Goal: Check status: Check status

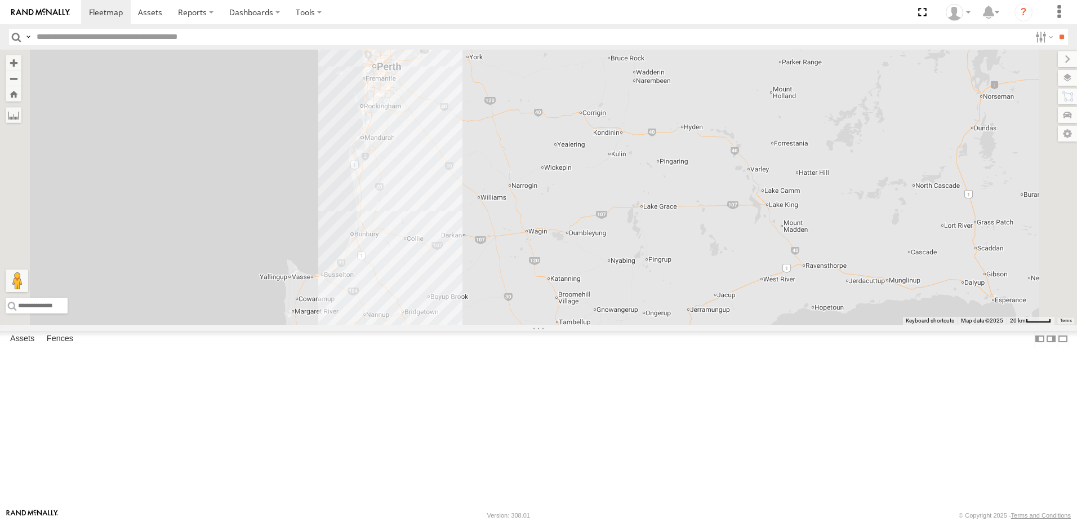
drag, startPoint x: 439, startPoint y: 208, endPoint x: 512, endPoint y: 440, distance: 242.7
click at [513, 325] on div at bounding box center [538, 187] width 1077 height 275
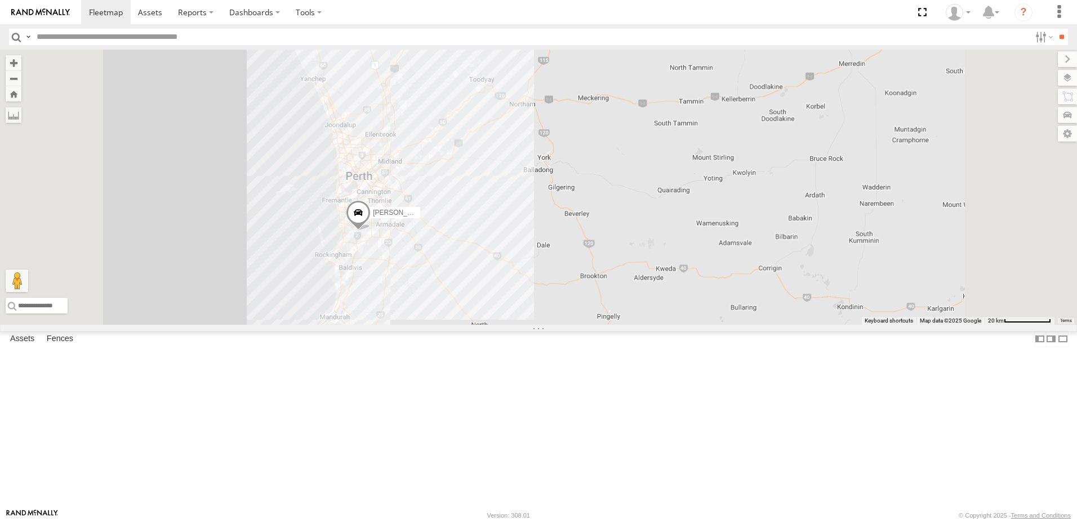
drag, startPoint x: 517, startPoint y: 215, endPoint x: 496, endPoint y: 405, distance: 190.5
click at [501, 325] on div "[PERSON_NAME] 1IEH 129" at bounding box center [538, 187] width 1077 height 275
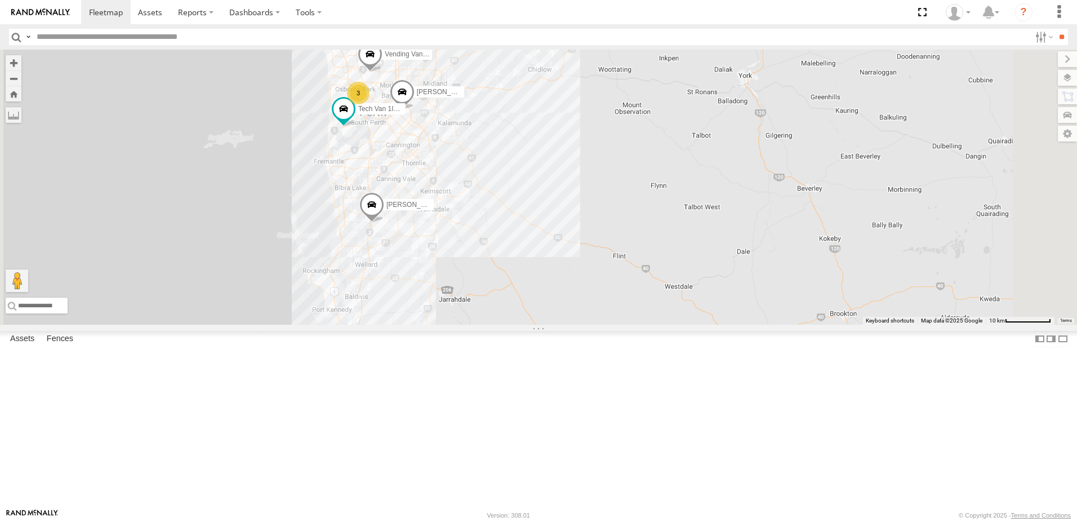
drag, startPoint x: 499, startPoint y: 190, endPoint x: 507, endPoint y: 254, distance: 64.1
click at [507, 254] on div "Monique Vendi 1IEH 129 Hayden Vend 1IEH247 Josh Vend 1IBO-918 Tech Van 1IGC812 …" at bounding box center [538, 187] width 1077 height 275
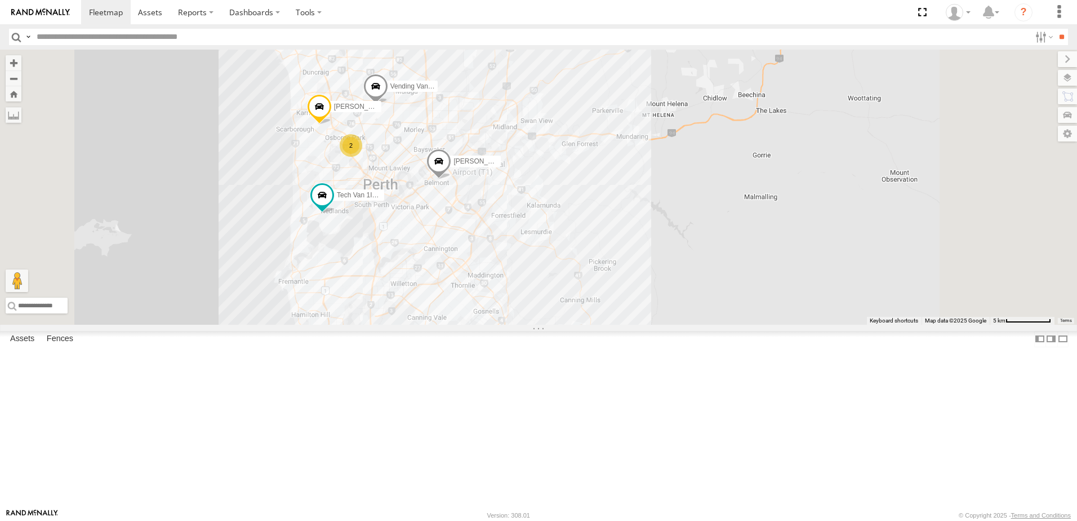
drag, startPoint x: 512, startPoint y: 228, endPoint x: 507, endPoint y: 312, distance: 84.1
click at [507, 312] on div "Monique Vendi 1IEH 129 Hayden Vend 1IEH247 Josh Vend 1IBO-918 Tech Van 1IGC812 …" at bounding box center [538, 187] width 1077 height 275
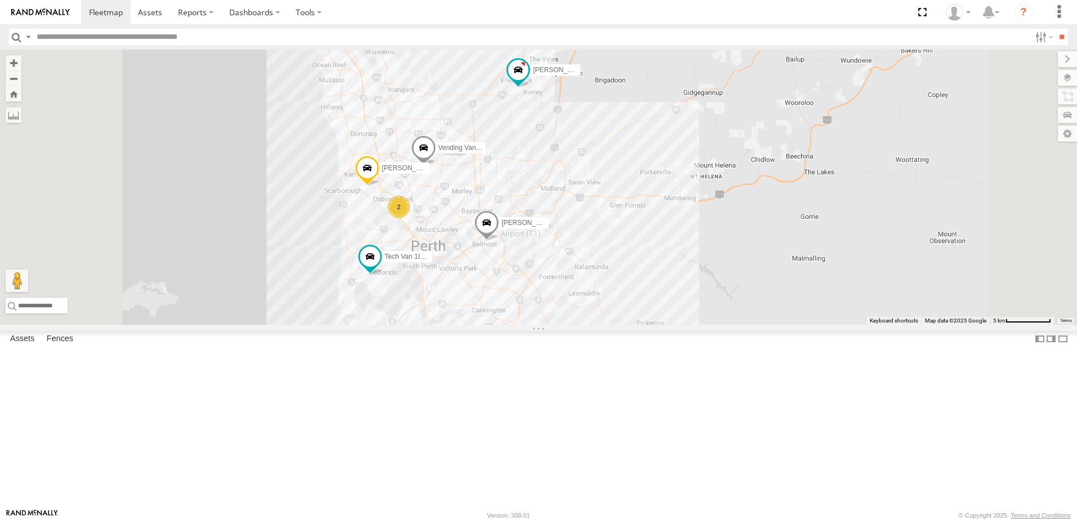
drag, startPoint x: 531, startPoint y: 225, endPoint x: 579, endPoint y: 287, distance: 78.3
click at [579, 287] on div "Monique Vendi 1IEH 129 Hayden Vend 1IEH247 Josh Vend 1IBO-918 Tech Van 1IGC812 …" at bounding box center [538, 187] width 1077 height 275
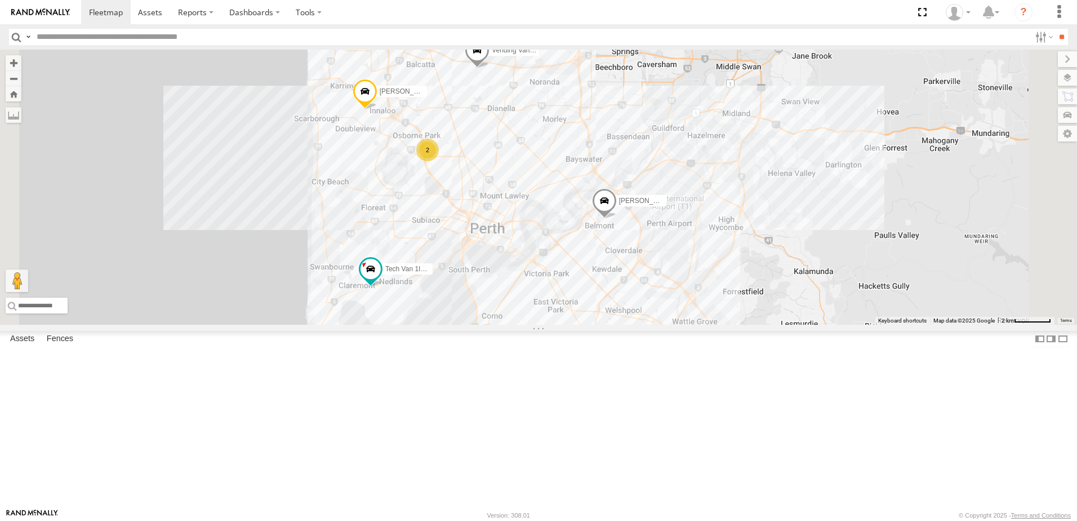
drag, startPoint x: 452, startPoint y: 341, endPoint x: 522, endPoint y: 273, distance: 96.8
click at [522, 273] on div "Monique Vendi 1IEH 129 Hayden Vend 1IEH247 Josh Vend 1IBO-918 Tech Van 1IGC812 …" at bounding box center [538, 187] width 1077 height 275
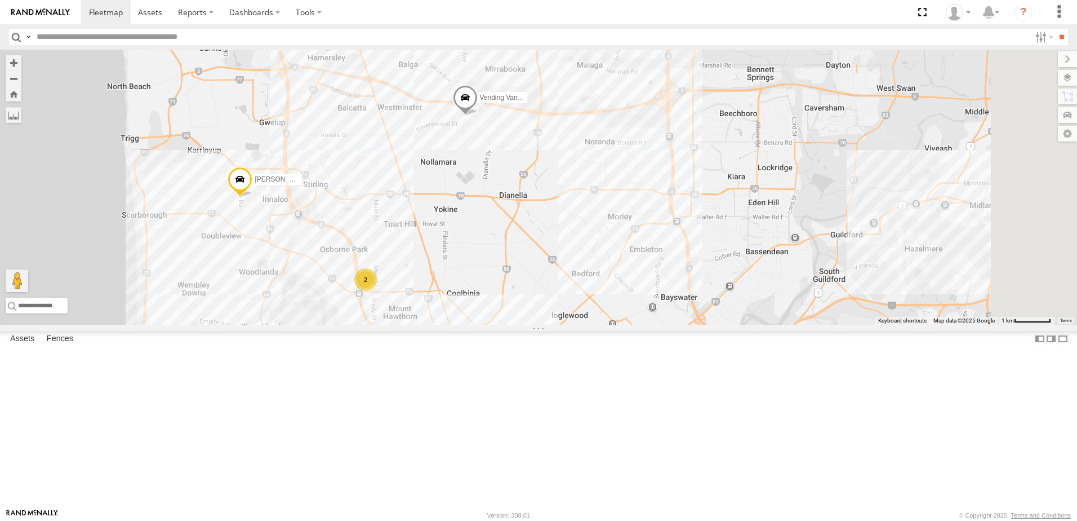
drag, startPoint x: 643, startPoint y: 138, endPoint x: 535, endPoint y: 300, distance: 194.9
click at [535, 300] on div "Monique Vendi 1IEH 129 Hayden Vend 1IEH247 Josh Vend 1IBO-918 Tech Van 1IGC812 …" at bounding box center [538, 187] width 1077 height 275
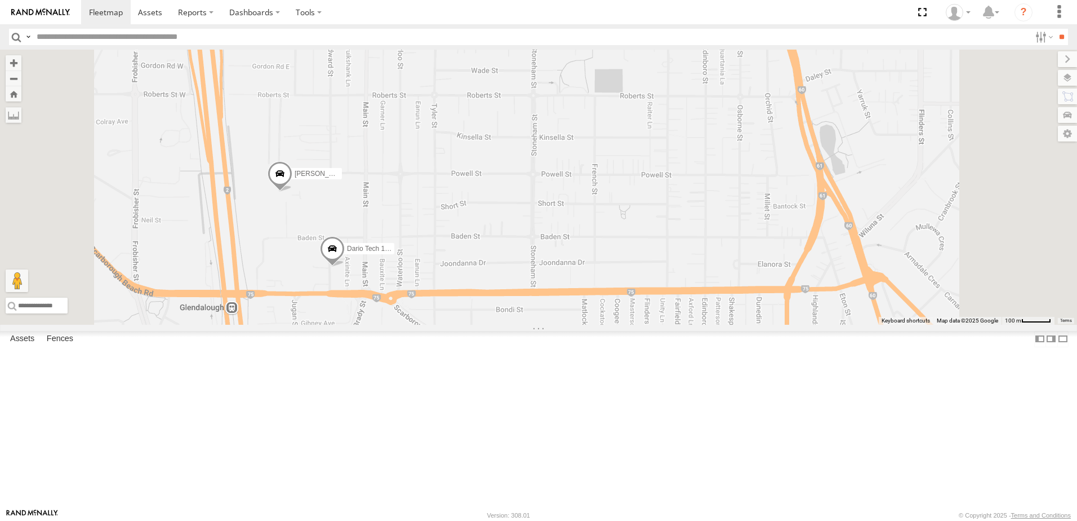
drag, startPoint x: 425, startPoint y: 365, endPoint x: 503, endPoint y: 366, distance: 77.2
click at [503, 325] on div "Monique Vendi 1IEH 129 Hayden Vend 1IEH247 Josh Vend 1IBO-918 Tech Van 1IGC812 …" at bounding box center [538, 187] width 1077 height 275
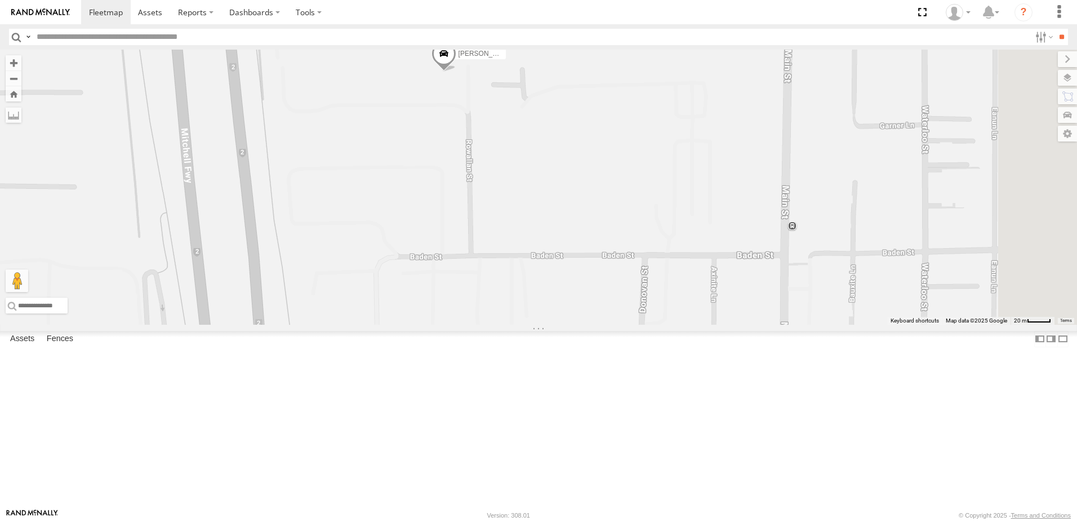
drag, startPoint x: 640, startPoint y: 248, endPoint x: 583, endPoint y: 246, distance: 57.5
click at [583, 246] on div "Monique Vendi 1IEH 129 Hayden Vend 1IEH247 Josh Vend 1IBO-918 Tech Van 1IGC812 …" at bounding box center [538, 187] width 1077 height 275
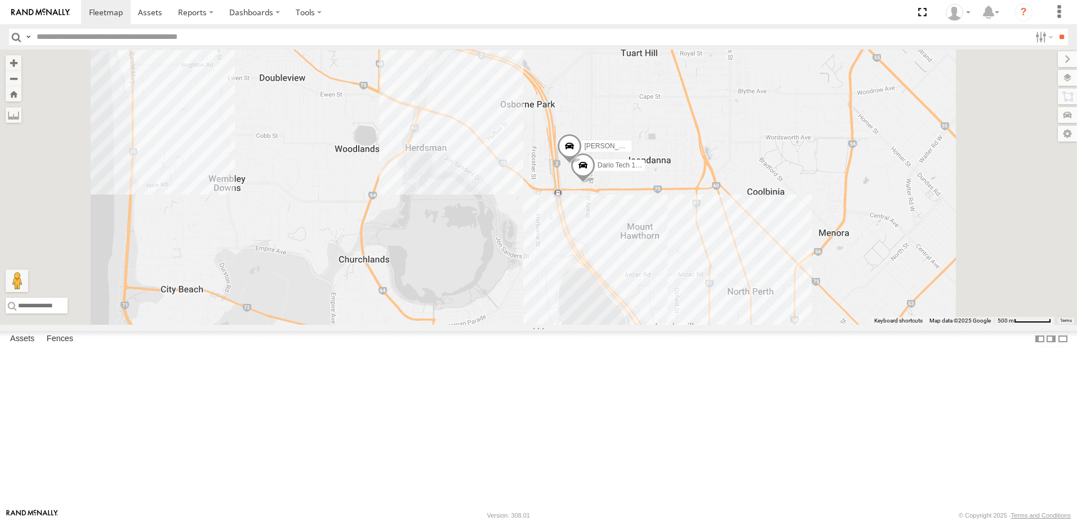
click at [0, 0] on div "All Assets" at bounding box center [0, 0] width 0 height 0
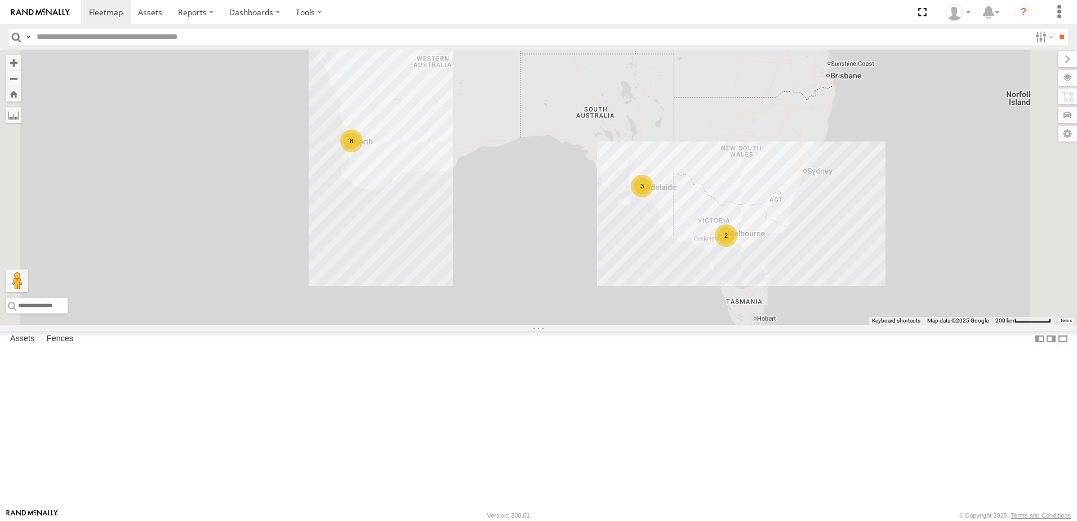
click at [0, 0] on div "Dario Tech 1INY100" at bounding box center [0, 0] width 0 height 0
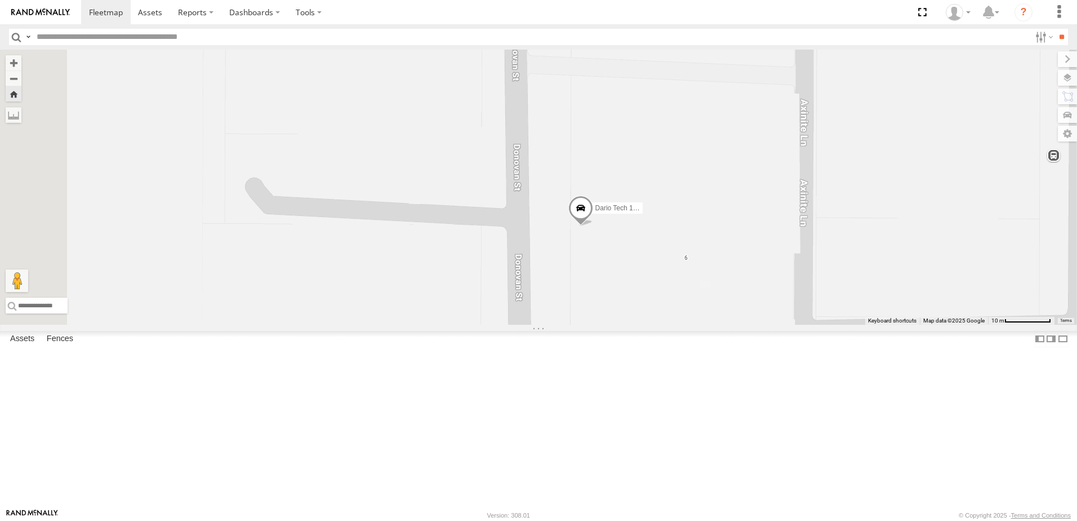
click at [593, 226] on span at bounding box center [580, 210] width 25 height 30
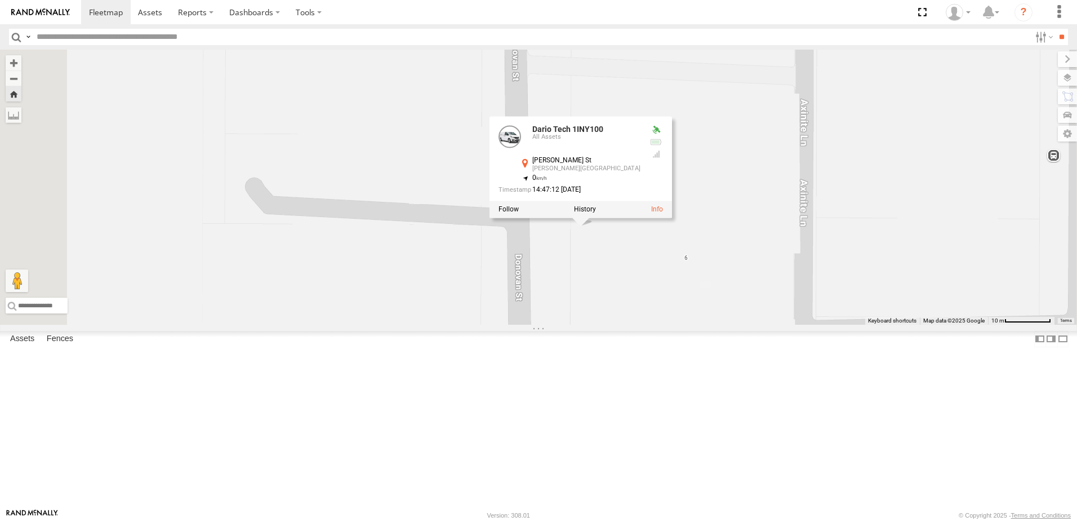
click at [672, 217] on div at bounding box center [581, 209] width 183 height 17
click at [663, 213] on link at bounding box center [657, 209] width 12 height 8
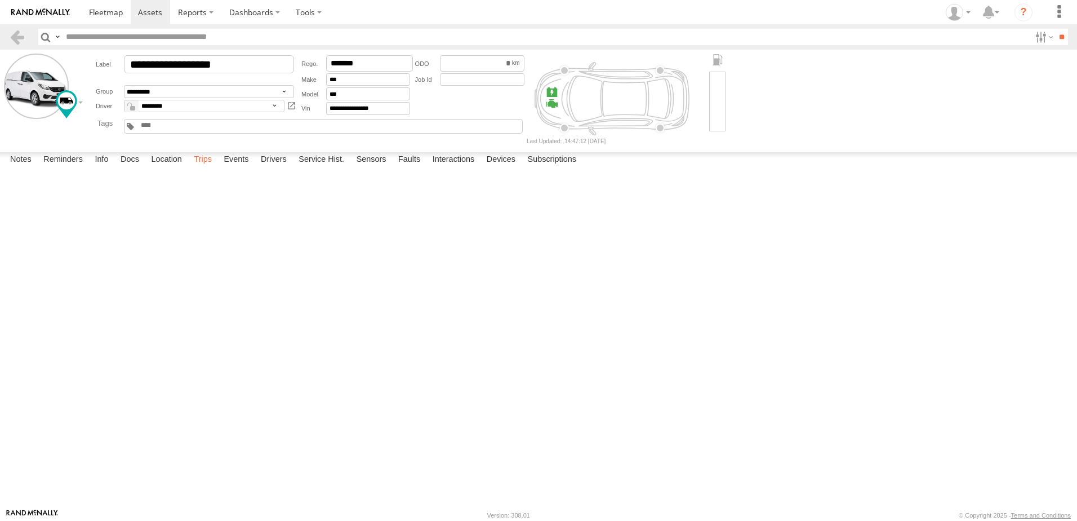
click at [207, 168] on label "Trips" at bounding box center [202, 160] width 29 height 16
click at [114, 17] on span at bounding box center [106, 12] width 34 height 11
